Goal: Information Seeking & Learning: Learn about a topic

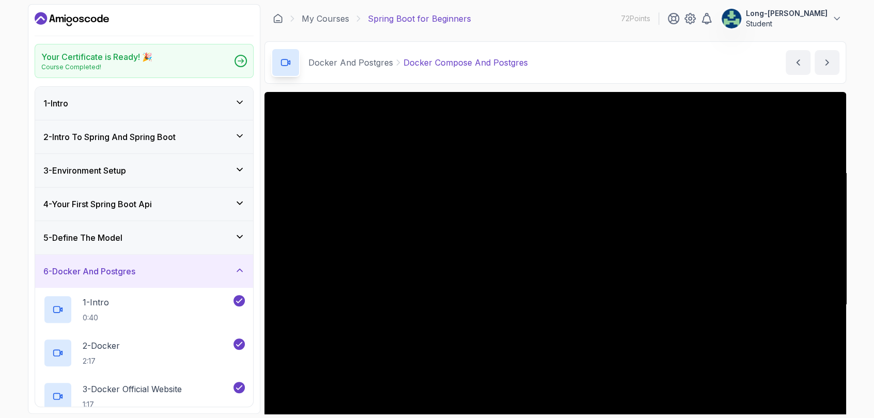
scroll to position [82, 0]
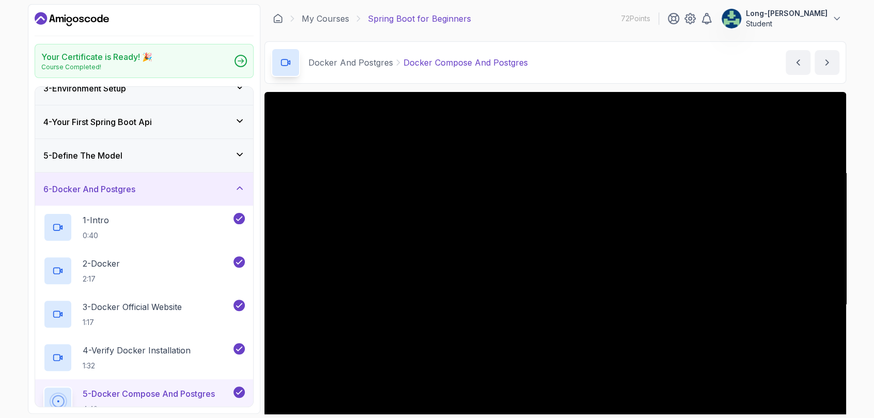
click at [61, 192] on h3 "6 - Docker And Postgres" at bounding box center [89, 189] width 92 height 12
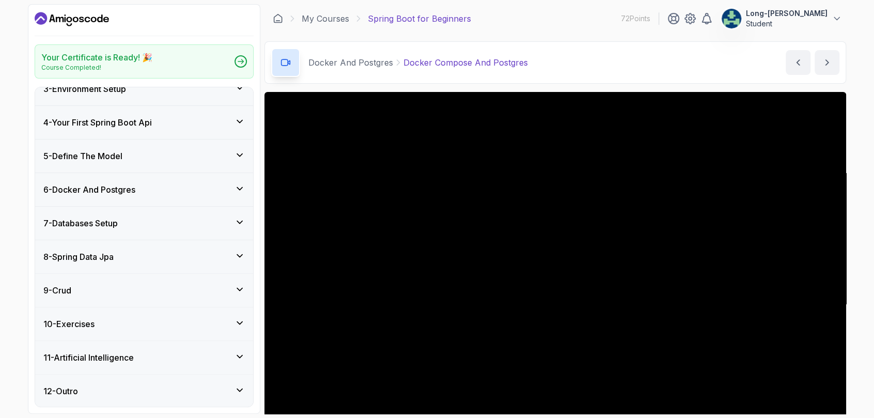
click at [73, 221] on h3 "7 - Databases Setup" at bounding box center [80, 223] width 74 height 12
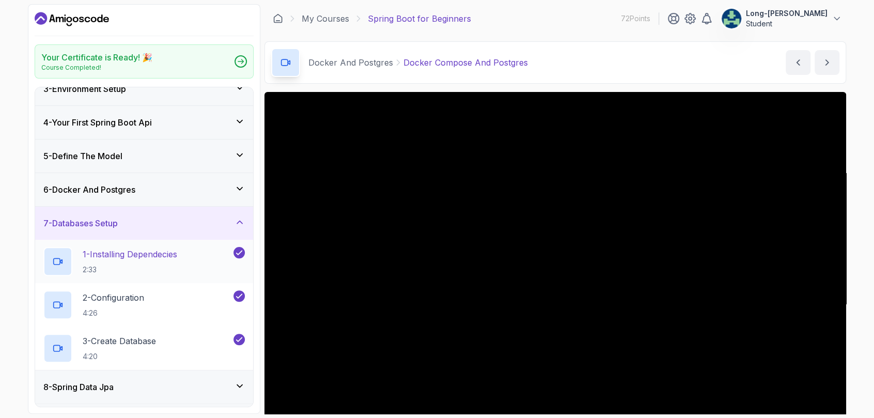
click at [107, 256] on p "1 - Installing Dependecies" at bounding box center [130, 254] width 94 height 12
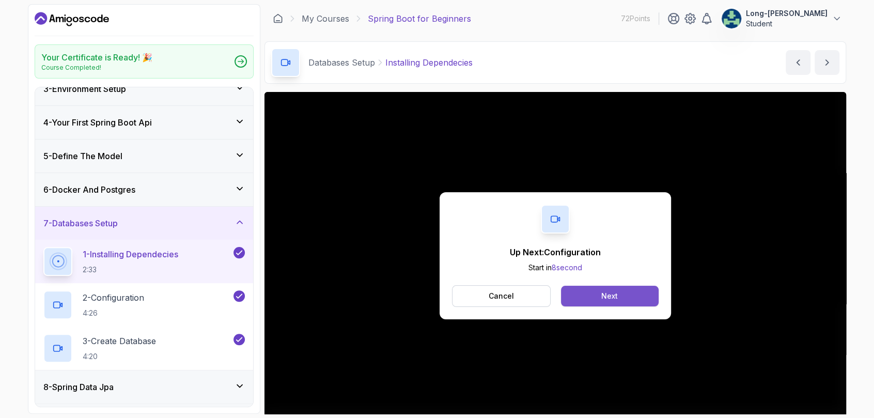
click at [602, 290] on button "Next" at bounding box center [610, 296] width 98 height 21
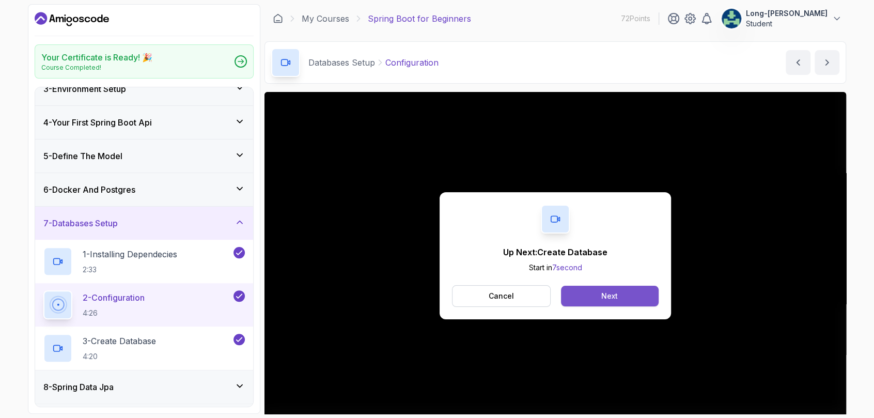
click at [611, 297] on div "Next" at bounding box center [609, 296] width 17 height 10
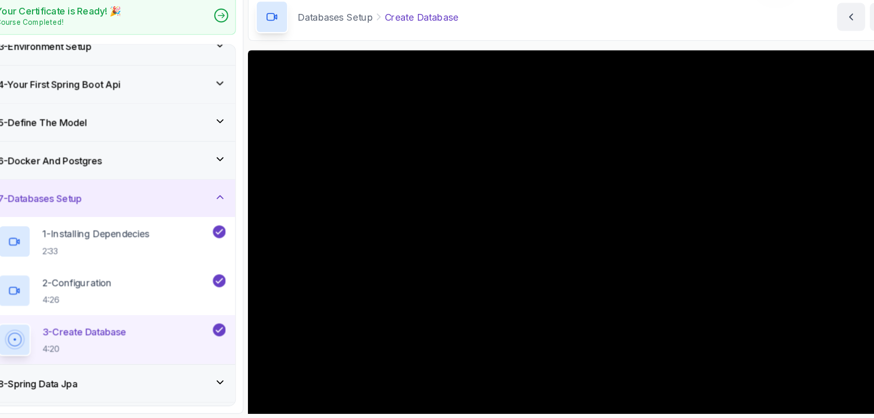
click at [630, 61] on div "Databases Setup Create Database Create Database by [PERSON_NAME]" at bounding box center [554, 62] width 581 height 42
click at [525, 65] on div "Databases Setup Create Database Create Database by [PERSON_NAME]" at bounding box center [554, 62] width 581 height 42
